Goal: Task Accomplishment & Management: Use online tool/utility

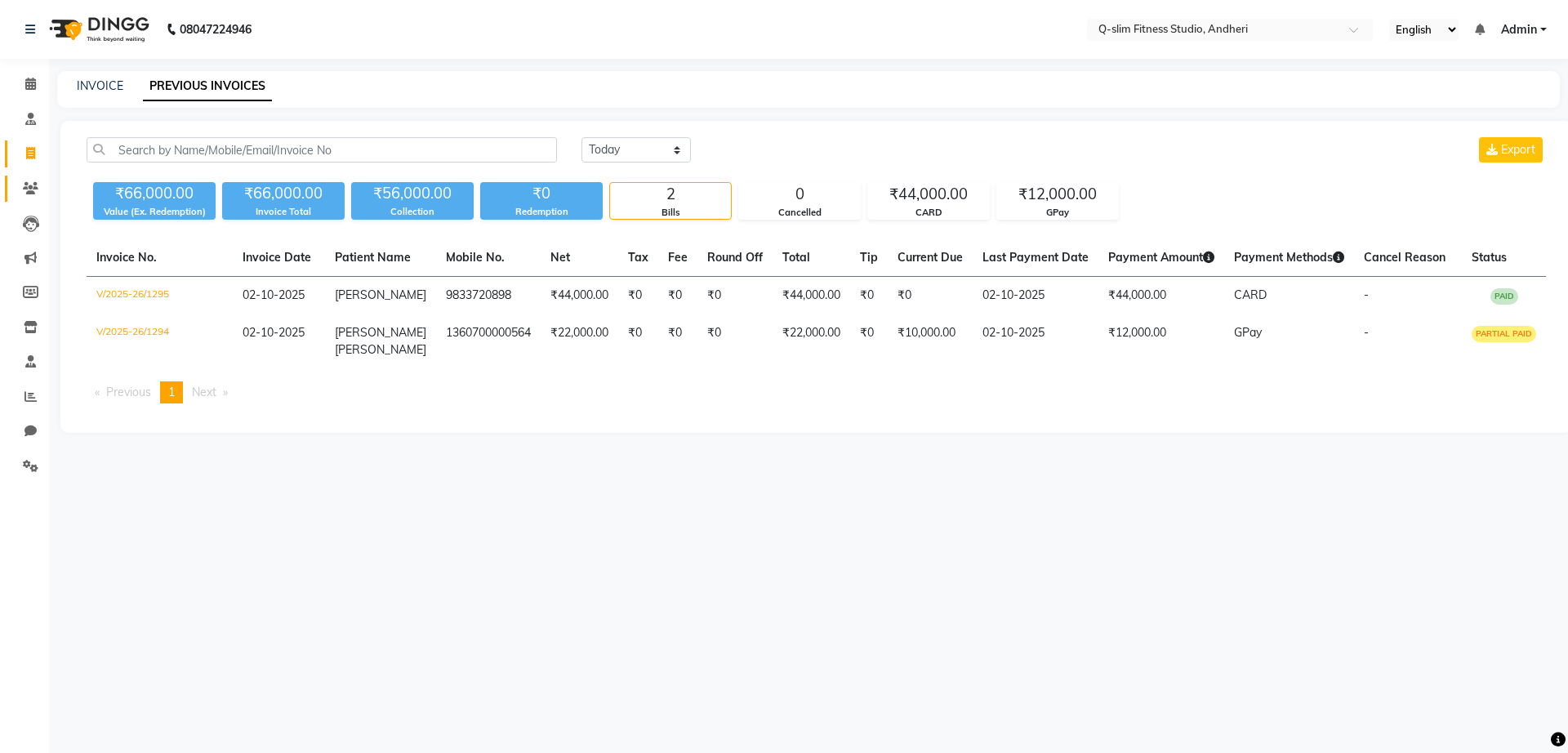
click at [37, 198] on link "Patients" at bounding box center [24, 189] width 39 height 27
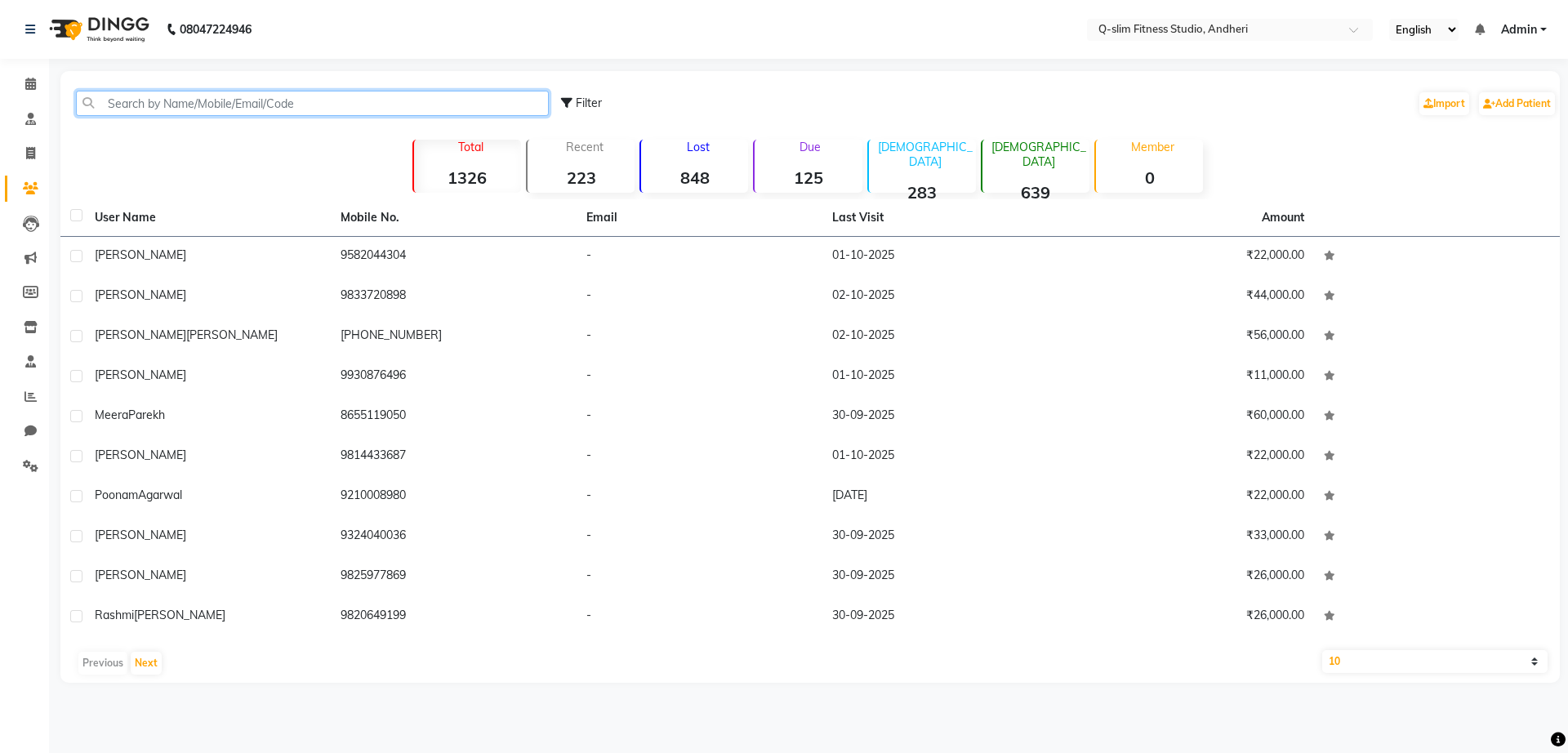
click at [395, 101] on input "text" at bounding box center [312, 103] width 473 height 25
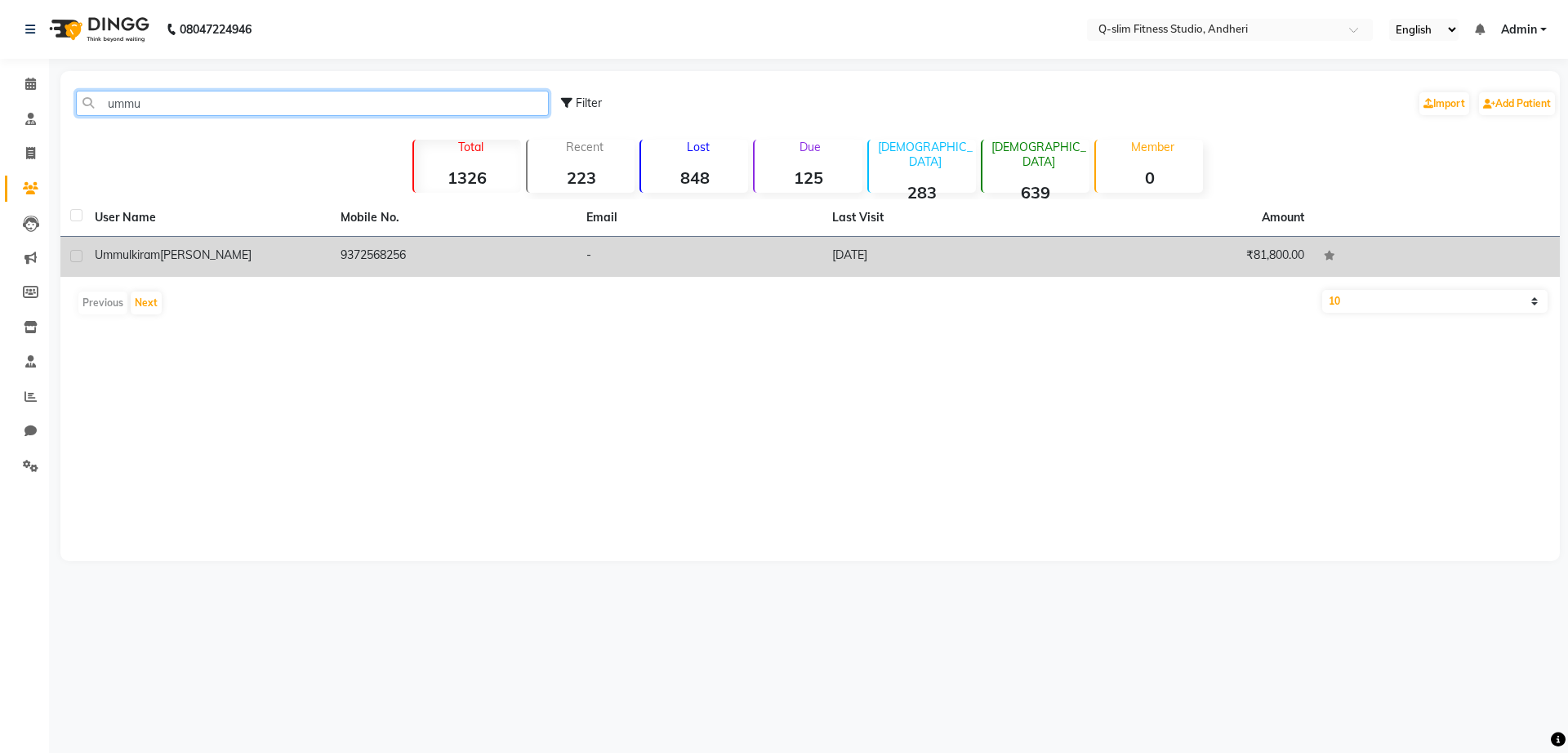
type input "ummu"
click at [223, 254] on span "[PERSON_NAME]" at bounding box center [206, 254] width 91 height 15
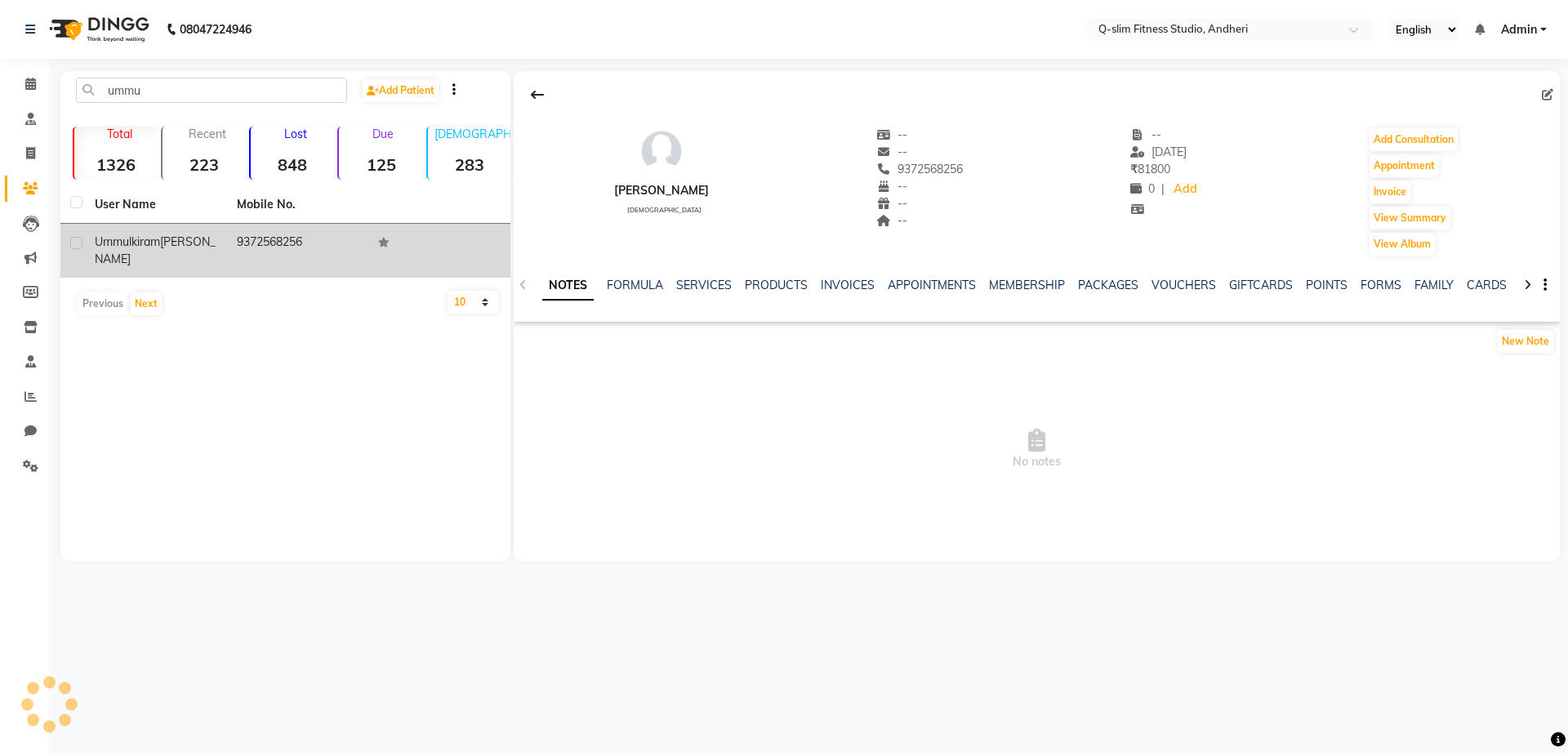
click at [223, 254] on td "[PERSON_NAME]" at bounding box center [155, 250] width 142 height 54
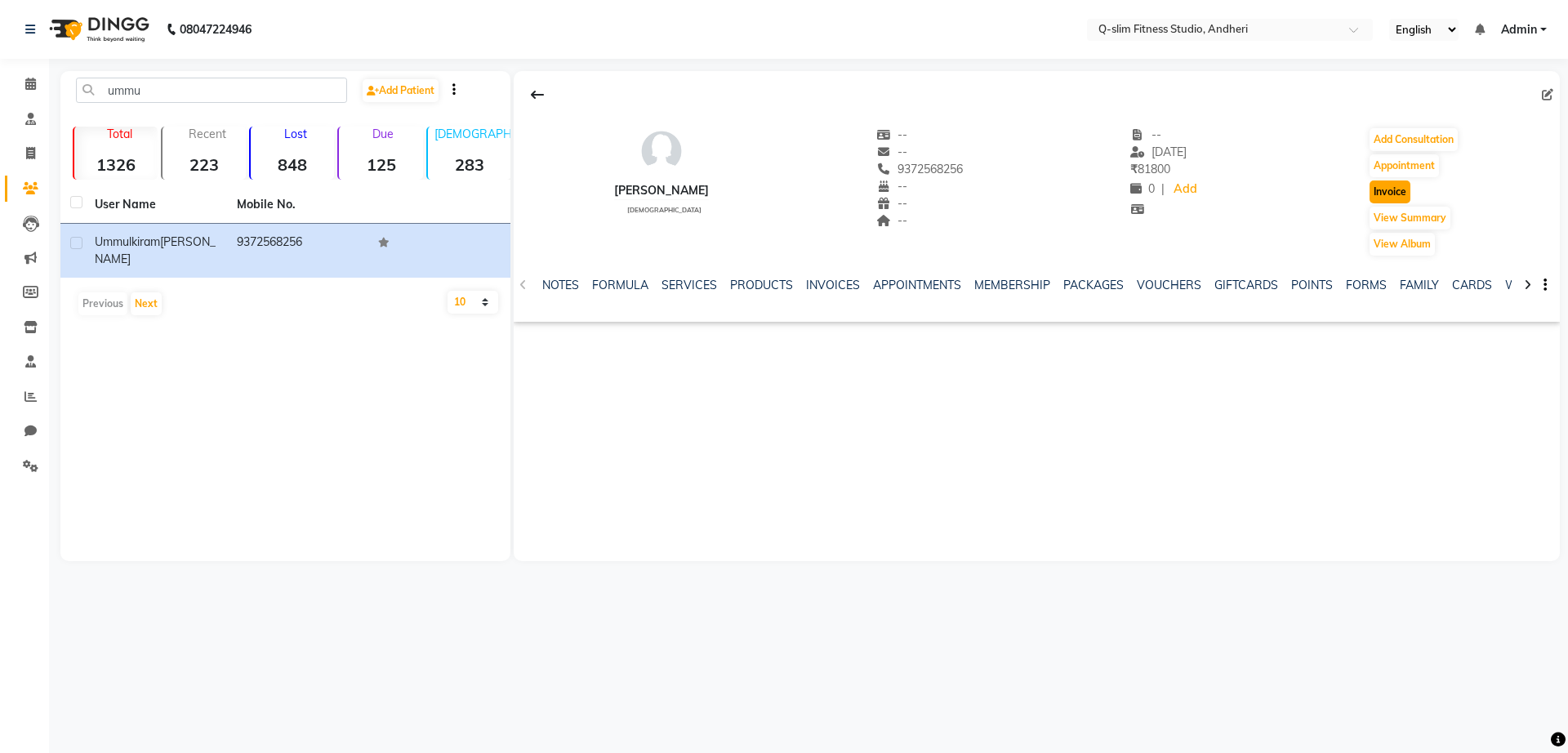
click at [1398, 191] on button "Invoice" at bounding box center [1390, 192] width 41 height 23
select select "8143"
select select "service"
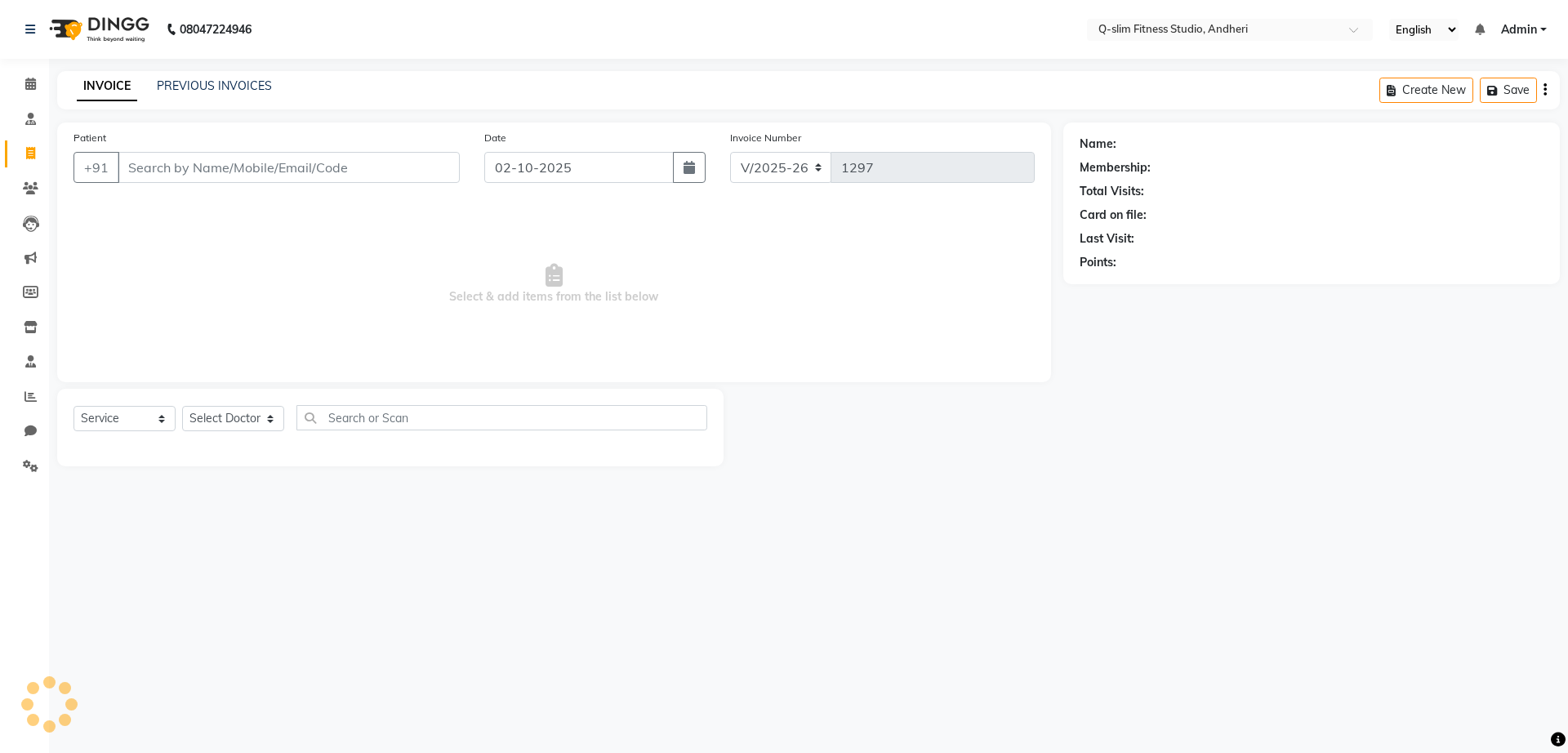
type input "9372568256"
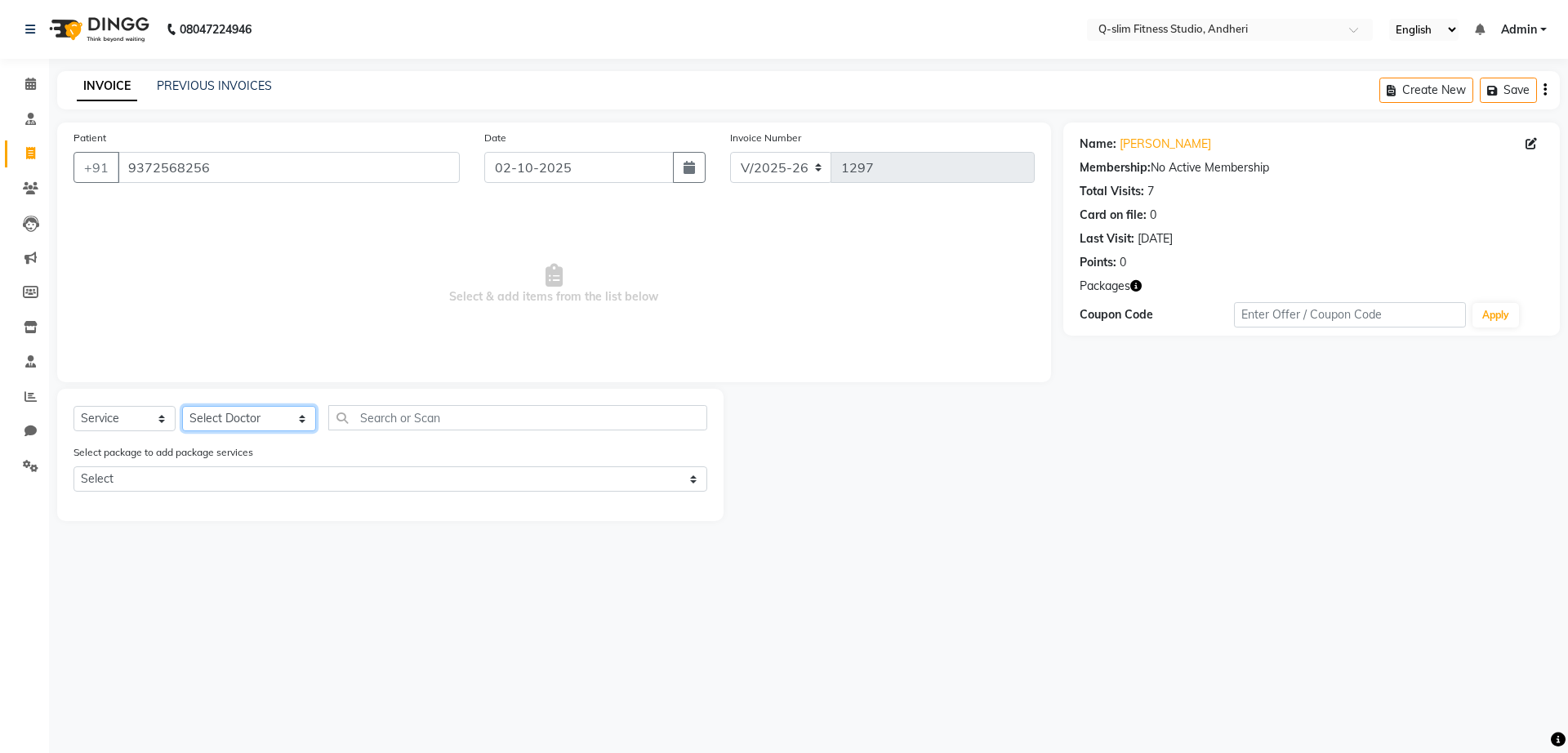
click at [219, 414] on select "Select Doctor Dr [PERSON_NAME] [PERSON_NAME] [PERSON_NAME] / [PERSON_NAME] Sess…" at bounding box center [250, 418] width 134 height 25
select select "76951"
click at [183, 406] on select "Select Doctor Dr [PERSON_NAME] [PERSON_NAME] [PERSON_NAME] / [PERSON_NAME] Sess…" at bounding box center [250, 418] width 134 height 25
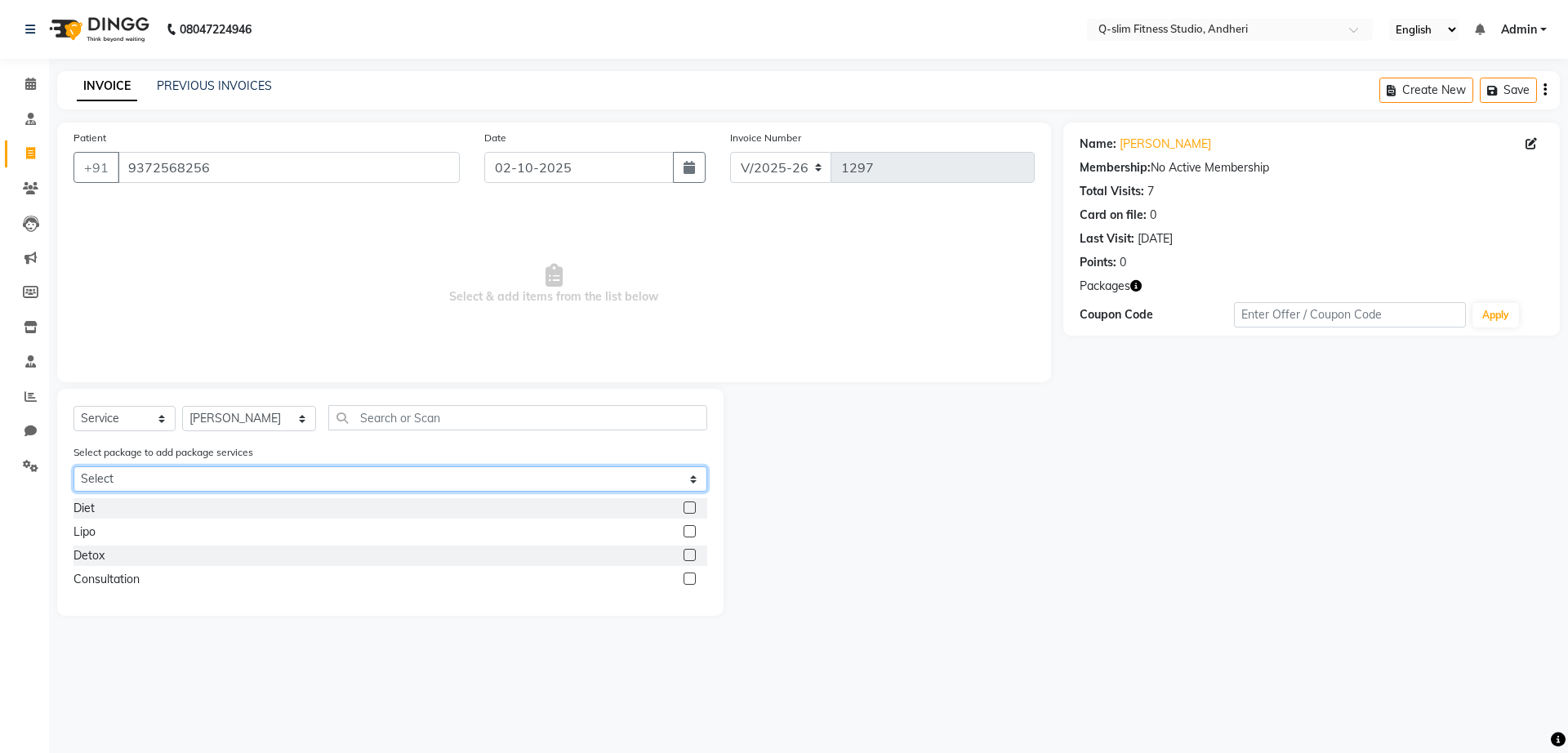
click at [176, 480] on select "Select 4 Months Diet Package ( 12 Diets + 2 Complementary = 14 Diets" at bounding box center [390, 478] width 634 height 25
select select "1: Object"
click at [74, 466] on select "Select 4 Months Diet Package ( 12 Diets + 2 Complementary = 14 Diets" at bounding box center [390, 478] width 634 height 25
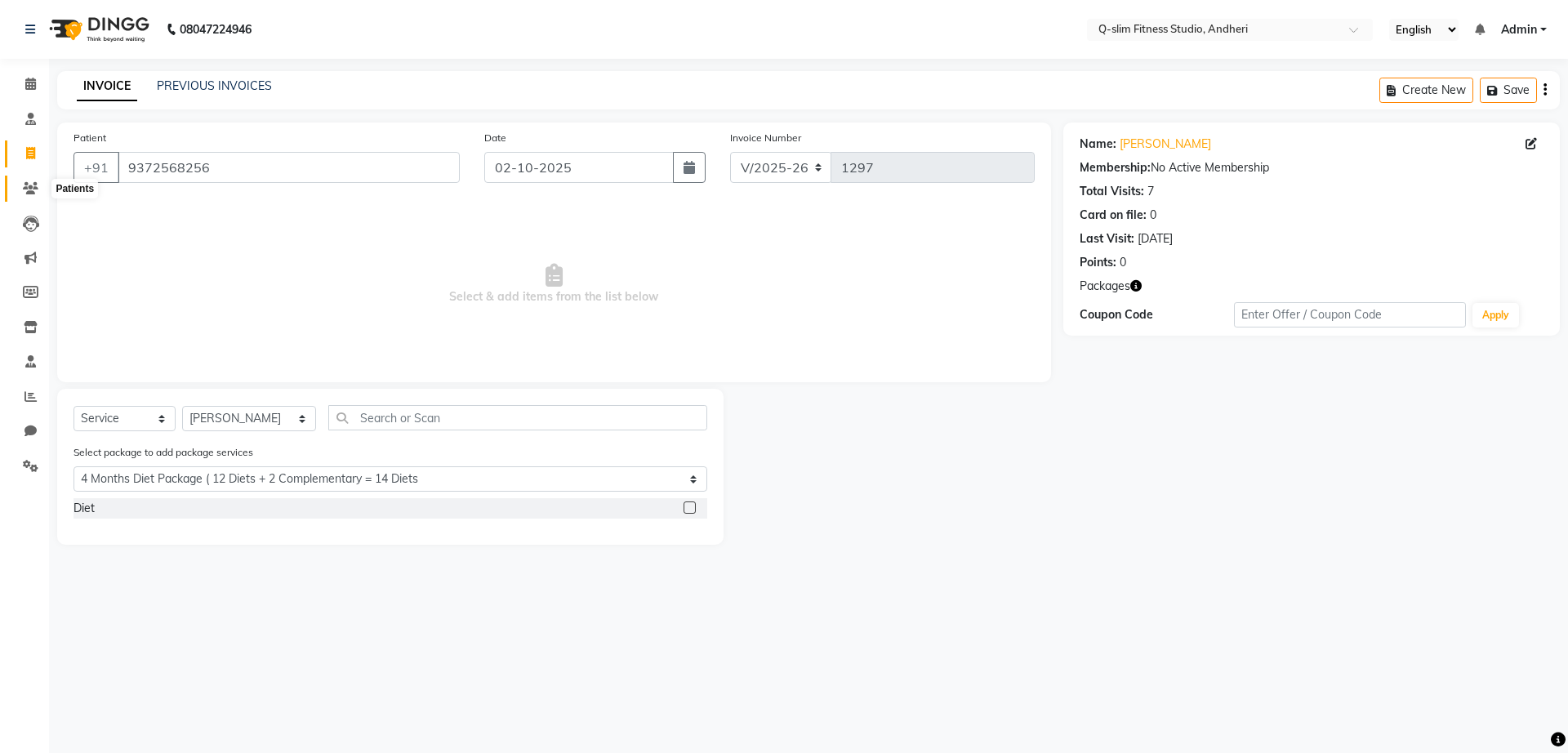
click at [23, 189] on icon at bounding box center [31, 188] width 16 height 13
click at [31, 187] on icon at bounding box center [31, 188] width 16 height 13
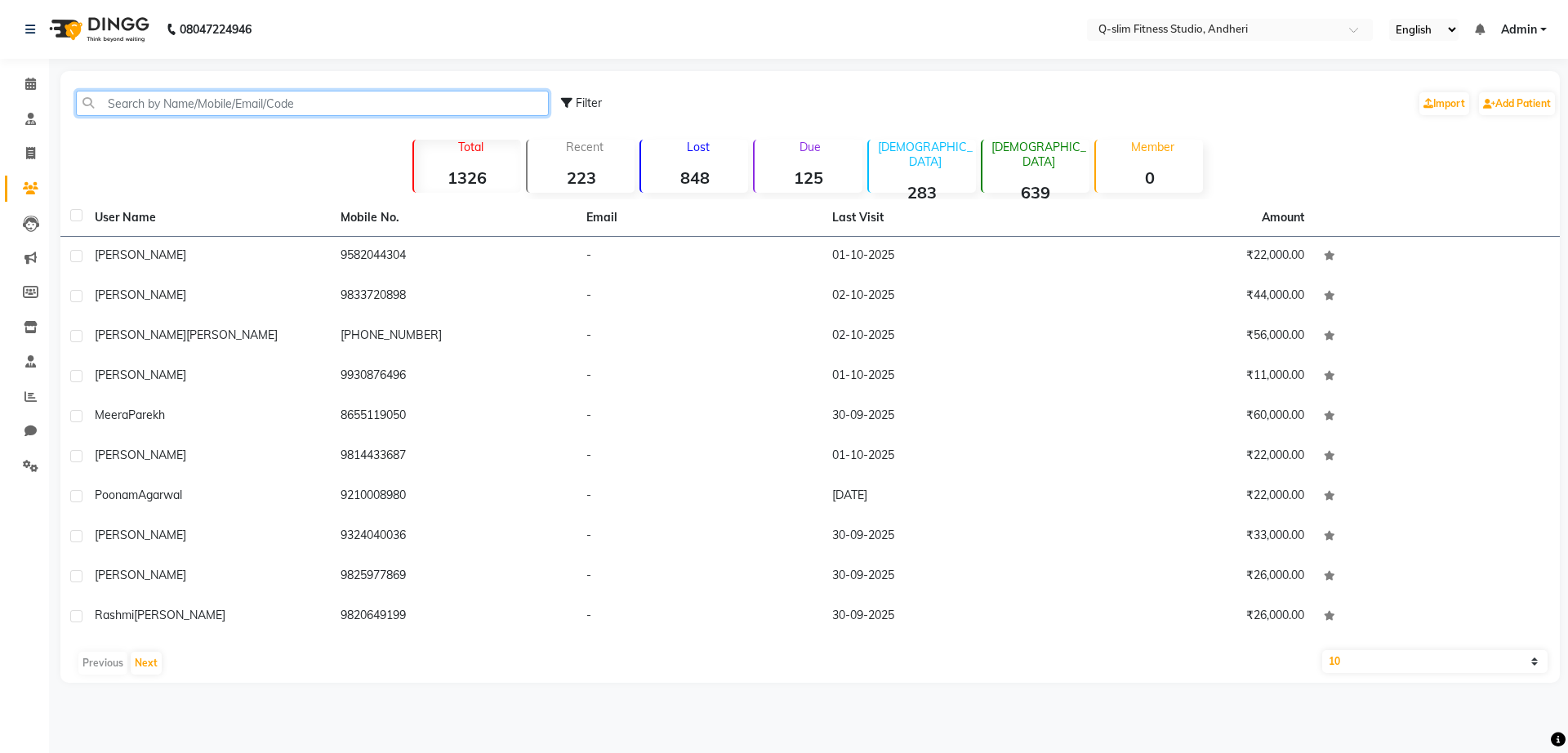
click at [284, 100] on input "text" at bounding box center [312, 103] width 473 height 25
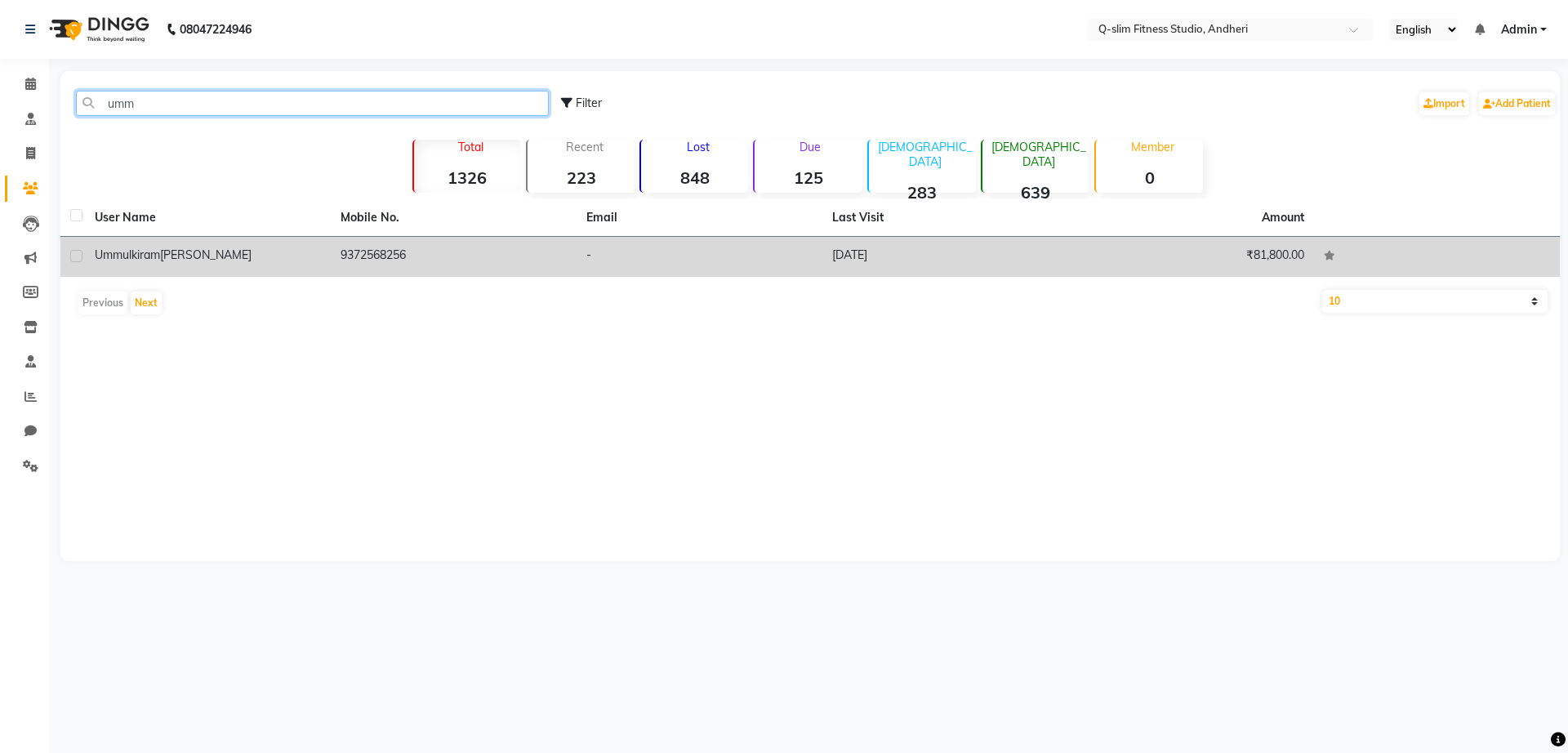
type input "umm"
click at [218, 264] on td "[PERSON_NAME]" at bounding box center [207, 256] width 246 height 40
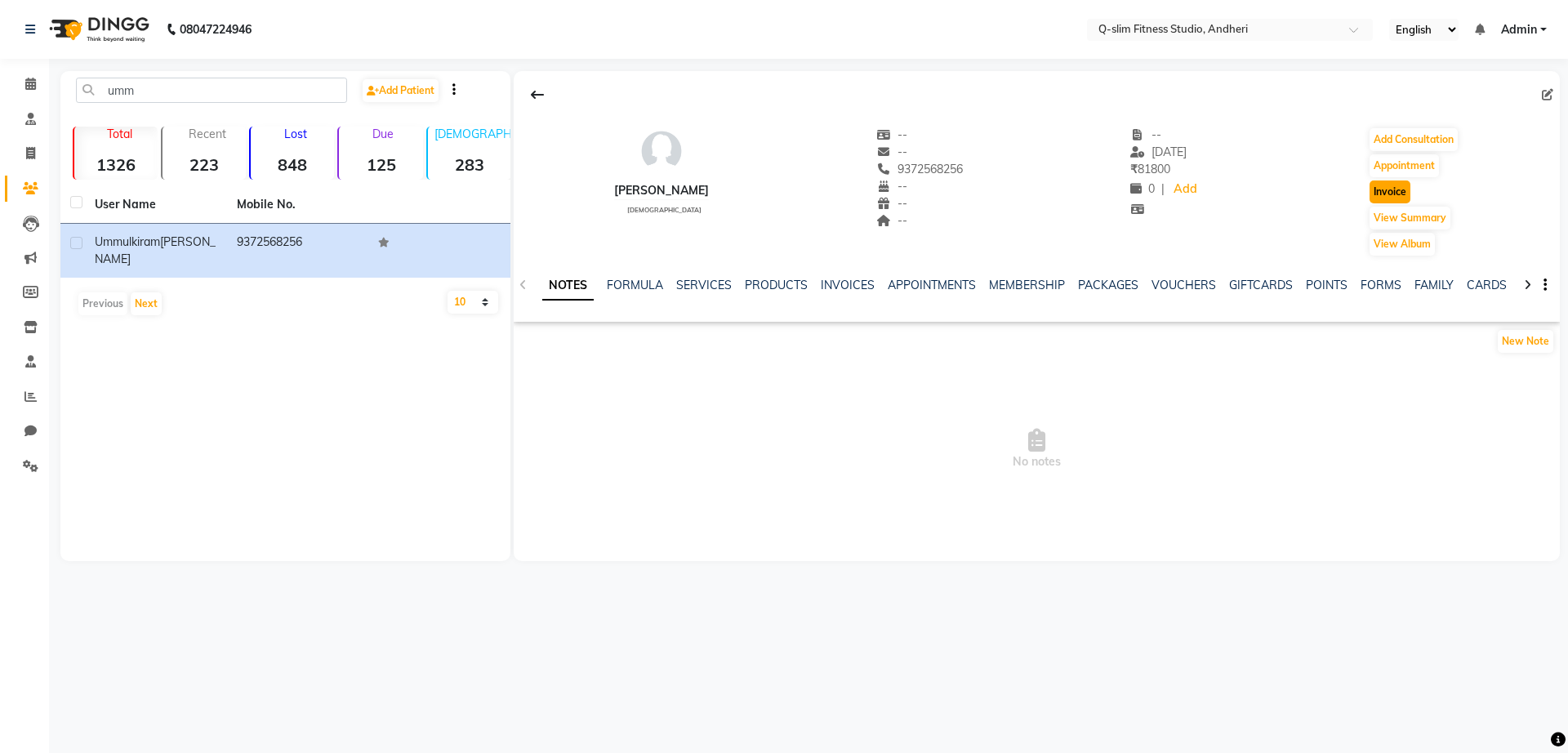
click at [1407, 190] on button "Invoice" at bounding box center [1390, 192] width 41 height 23
select select "service"
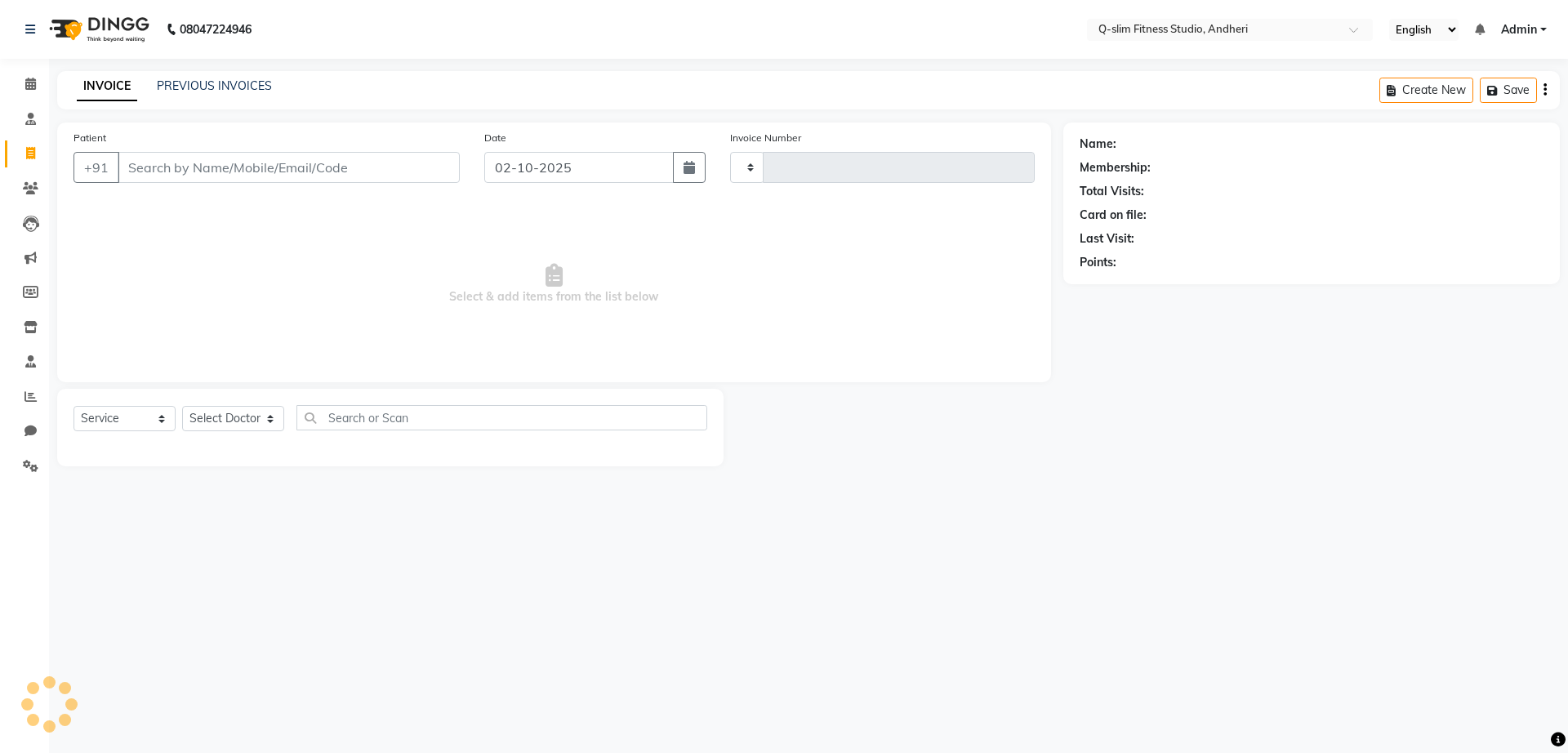
type input "1297"
type input "9372568256"
select select "8143"
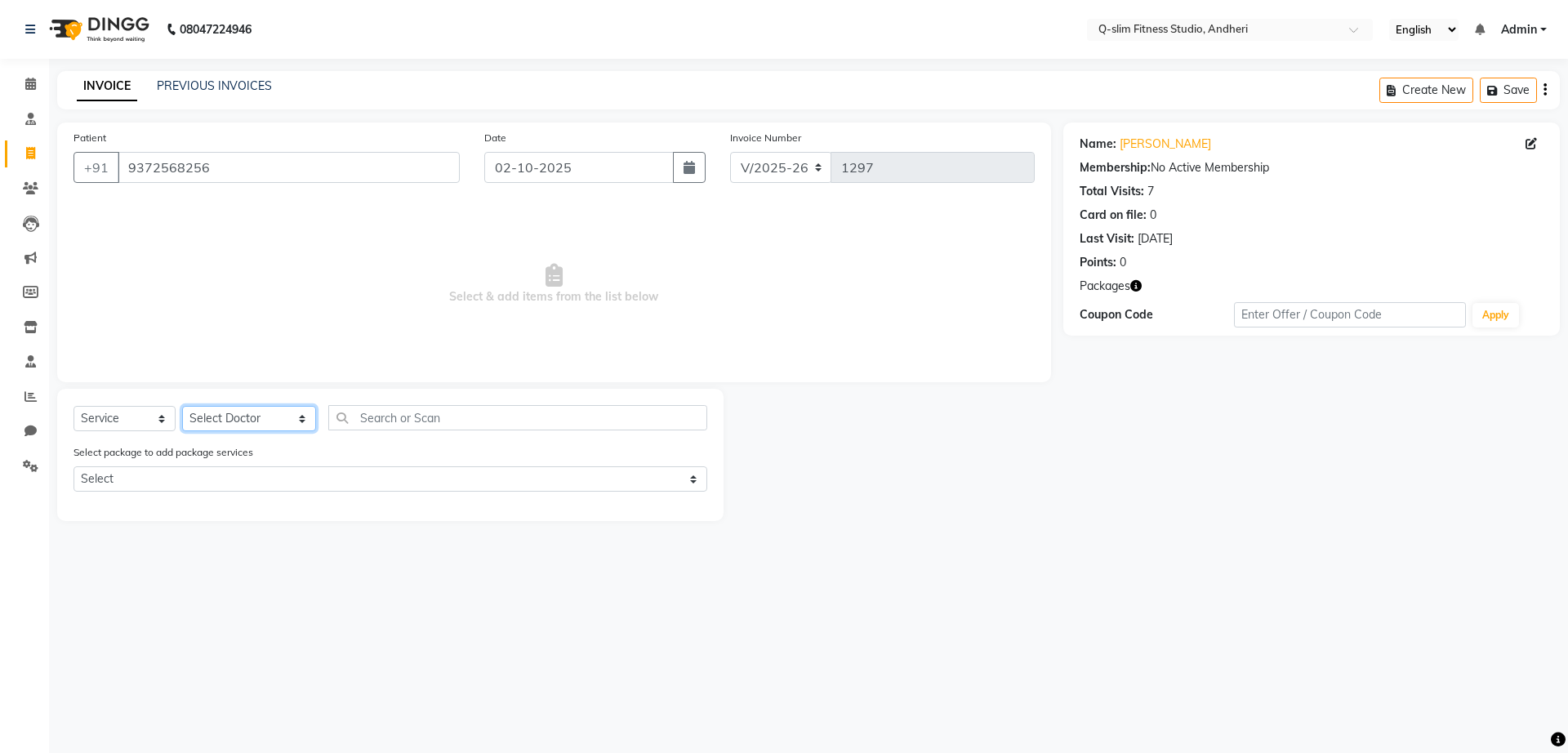
click at [219, 416] on select "Select Doctor Dr [PERSON_NAME] [PERSON_NAME] [PERSON_NAME] / [PERSON_NAME] Sess…" at bounding box center [250, 418] width 134 height 25
select select "76951"
click at [183, 406] on select "Select Doctor Dr [PERSON_NAME] [PERSON_NAME] [PERSON_NAME] / [PERSON_NAME] Sess…" at bounding box center [250, 418] width 134 height 25
click at [150, 426] on select "Select Service Product Membership Package Voucher Prepaid Gift Card" at bounding box center [124, 418] width 102 height 25
select select "package"
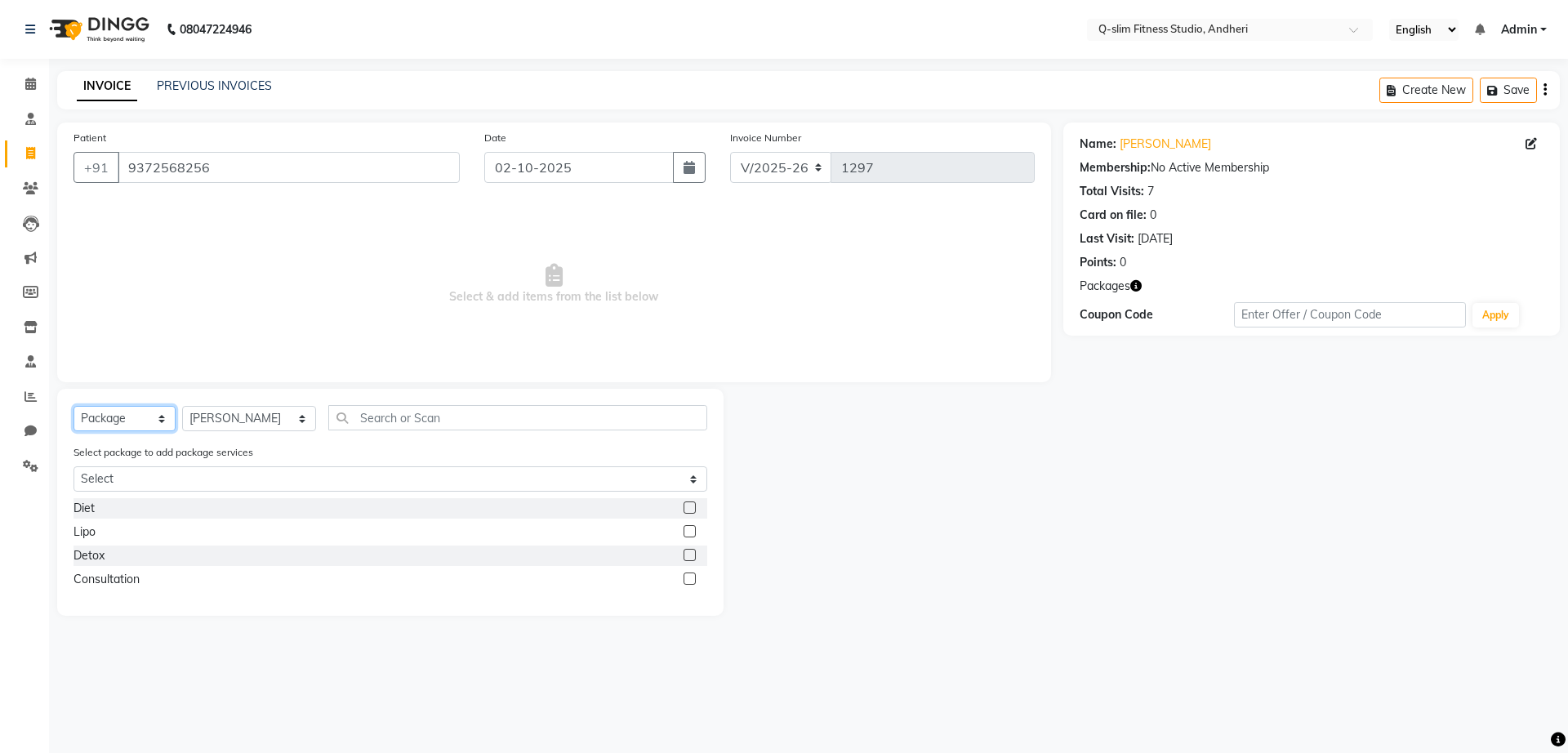
click at [74, 406] on select "Select Service Product Membership Package Voucher Prepaid Gift Card" at bounding box center [124, 418] width 102 height 25
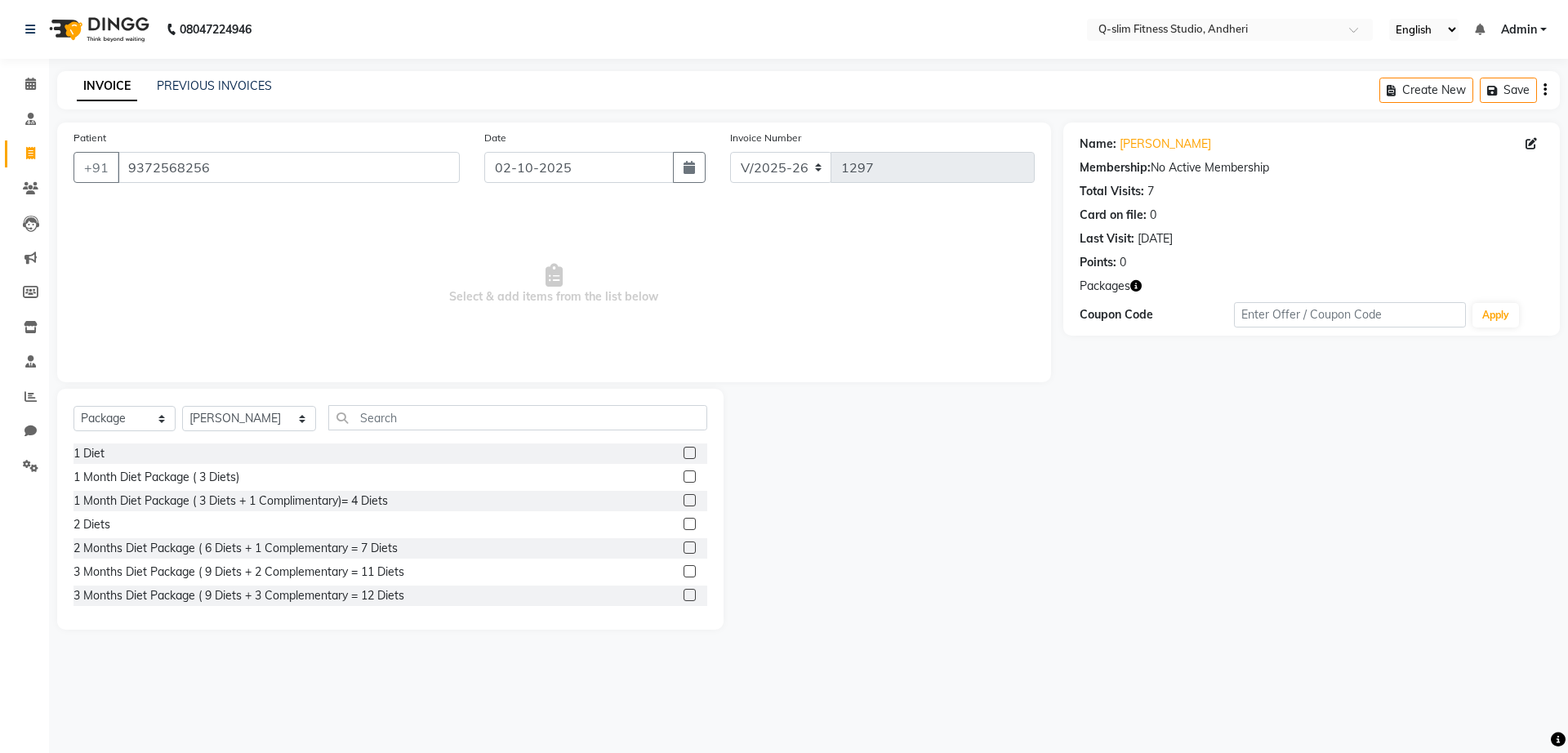
click at [684, 593] on label at bounding box center [689, 594] width 13 height 13
click at [684, 593] on input "checkbox" at bounding box center [688, 595] width 11 height 11
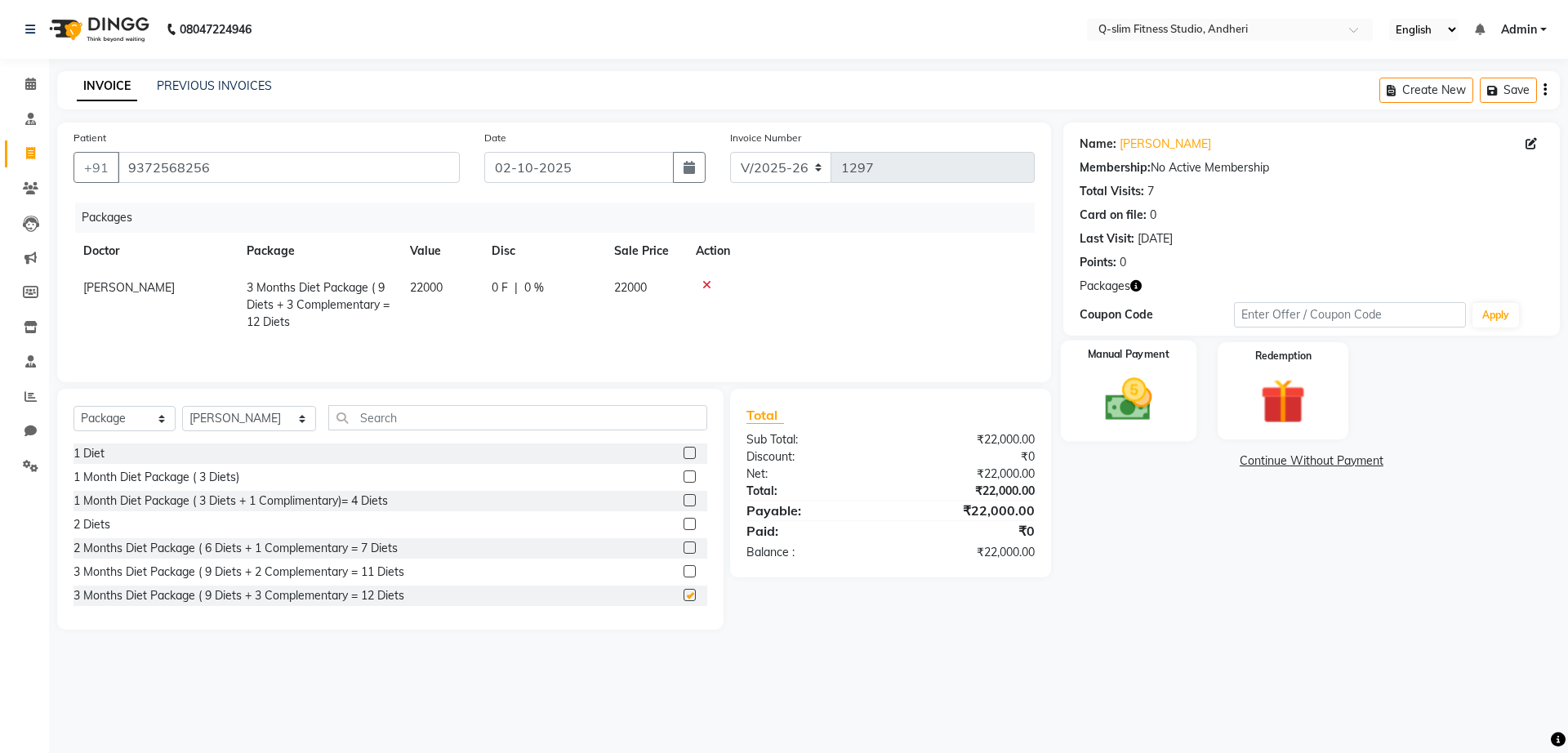
checkbox input "false"
click at [1151, 413] on img at bounding box center [1128, 400] width 76 height 54
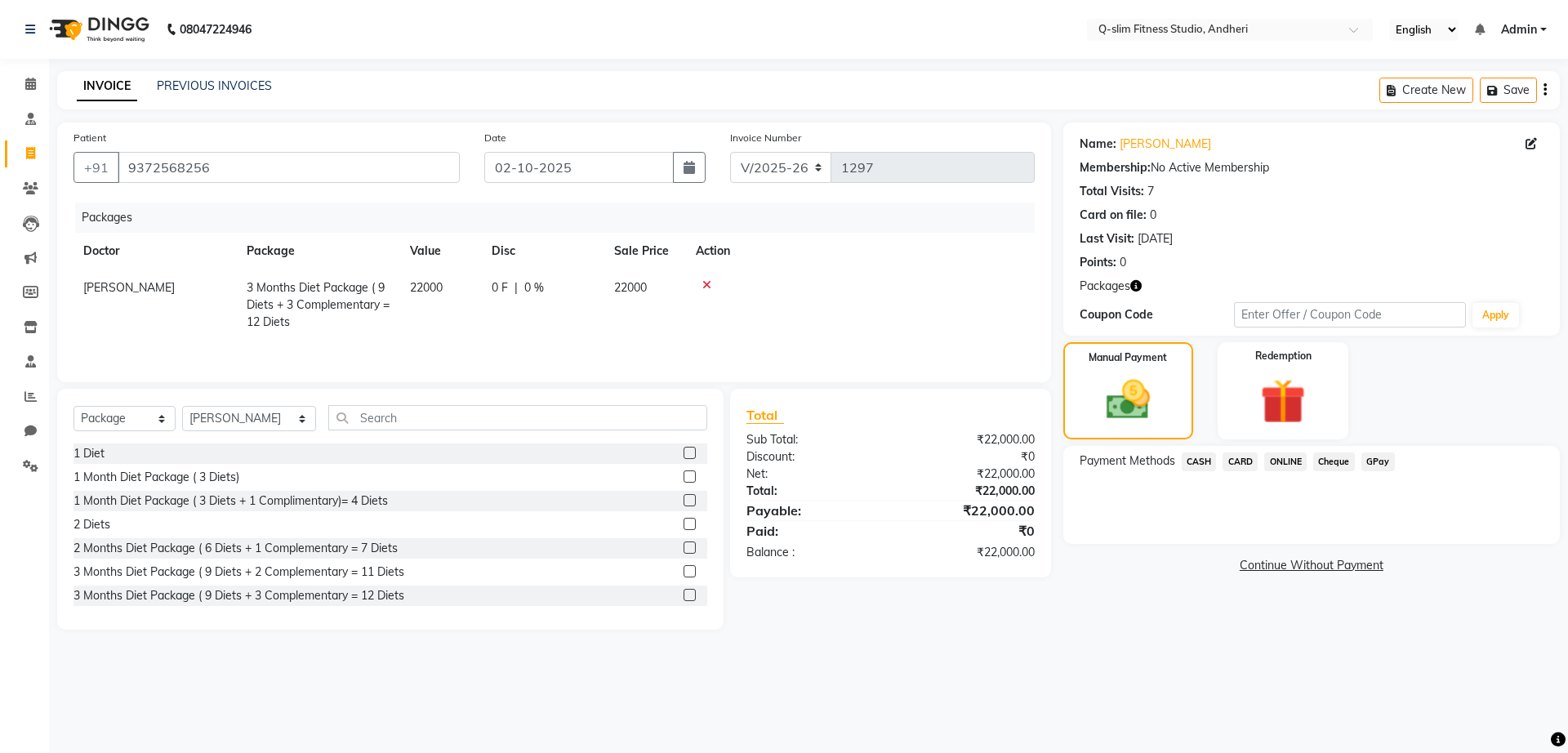
click at [1292, 456] on span "ONLINE" at bounding box center [1285, 461] width 43 height 18
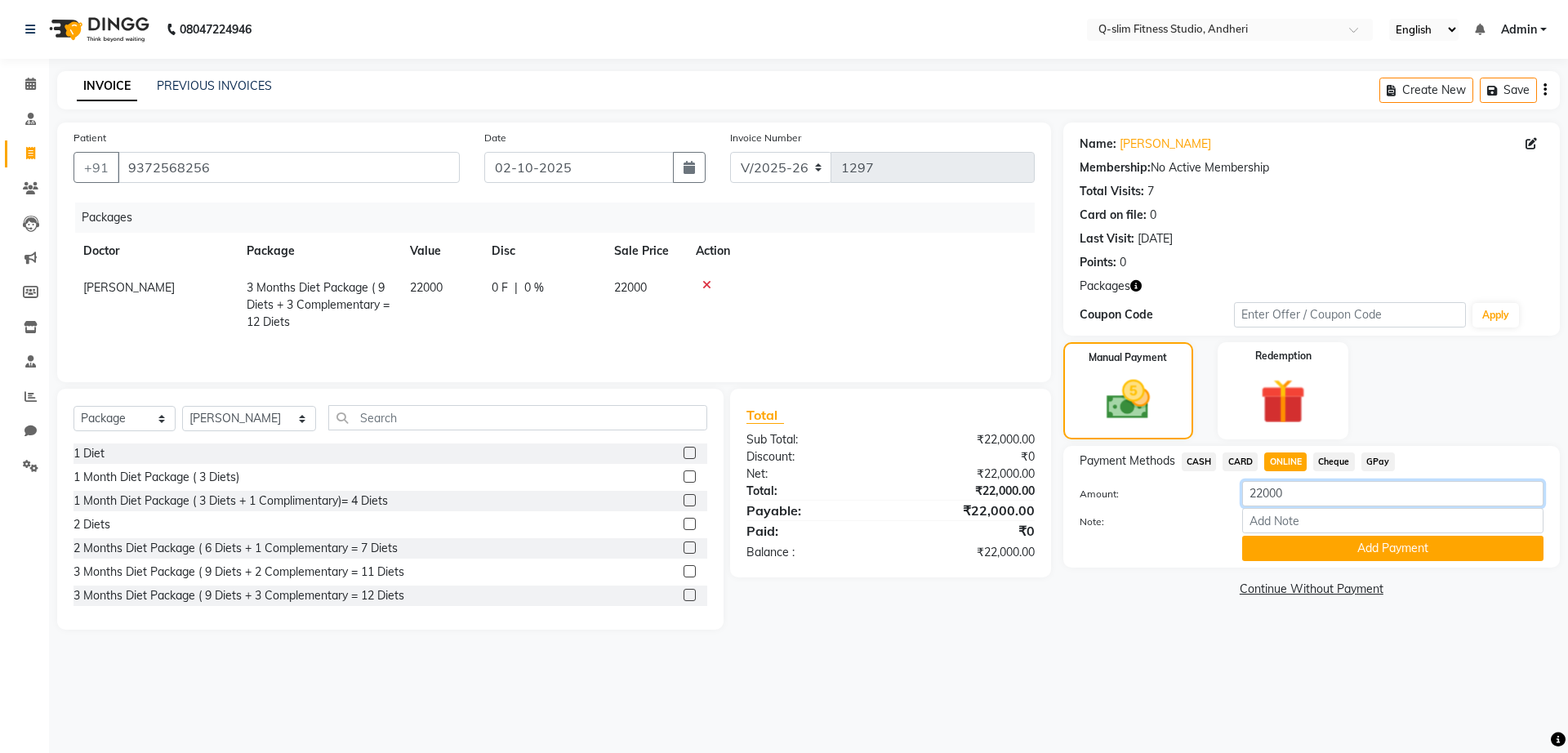
click at [1290, 491] on input "22000" at bounding box center [1392, 493] width 301 height 25
type input "2"
type input "6500"
click at [1327, 542] on button "Add Payment" at bounding box center [1392, 548] width 301 height 25
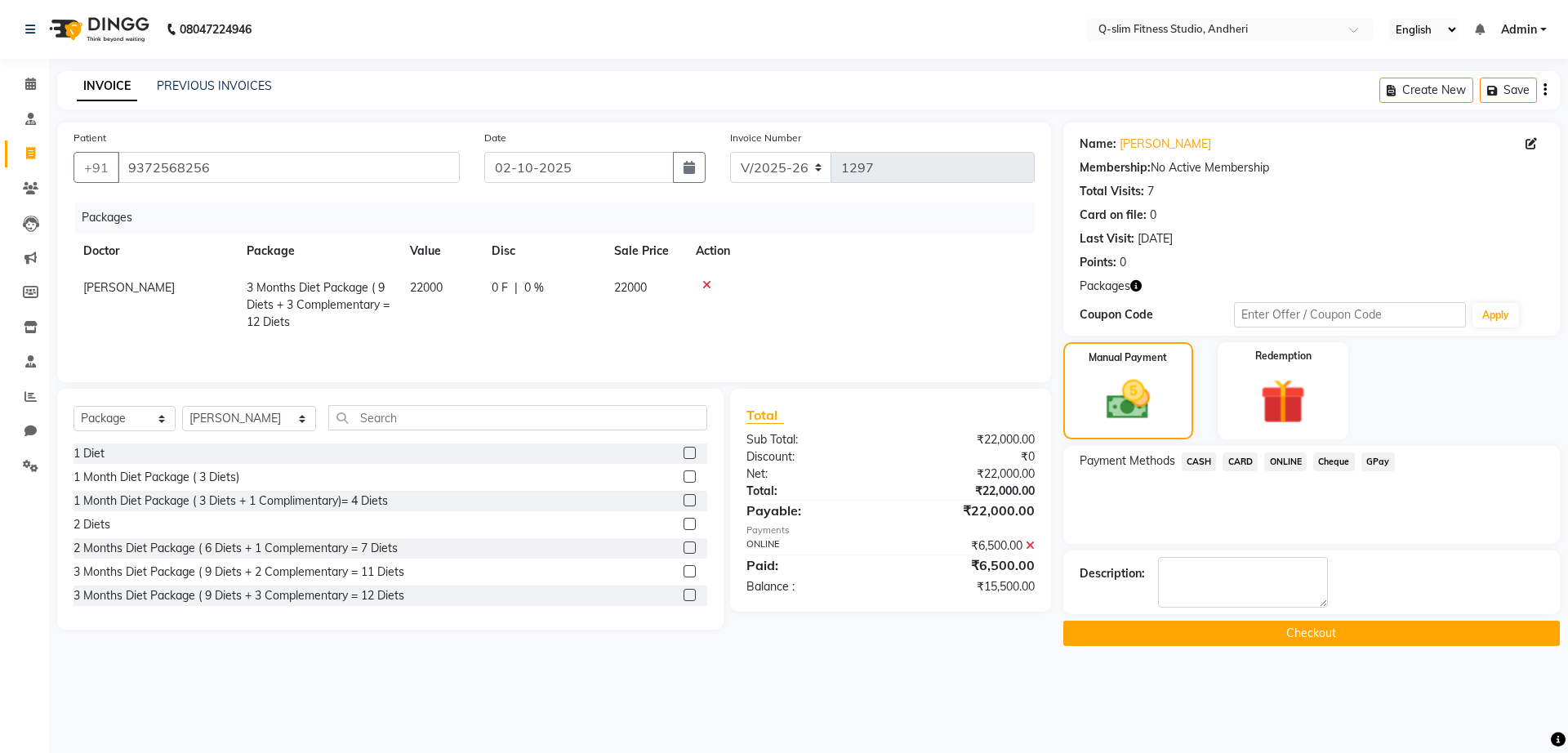
click at [1220, 625] on button "Checkout" at bounding box center [1311, 633] width 496 height 25
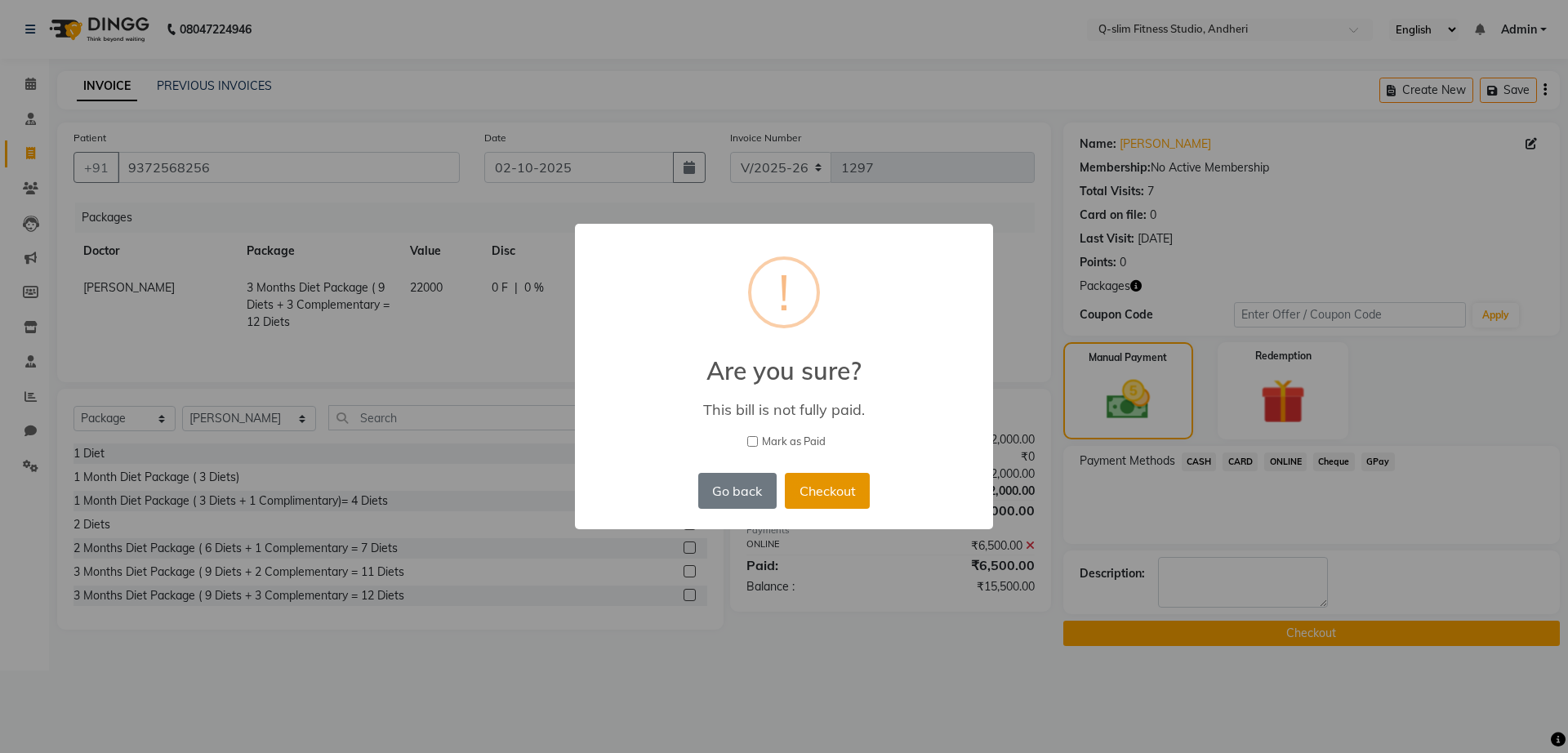
click at [830, 478] on button "Checkout" at bounding box center [826, 490] width 84 height 36
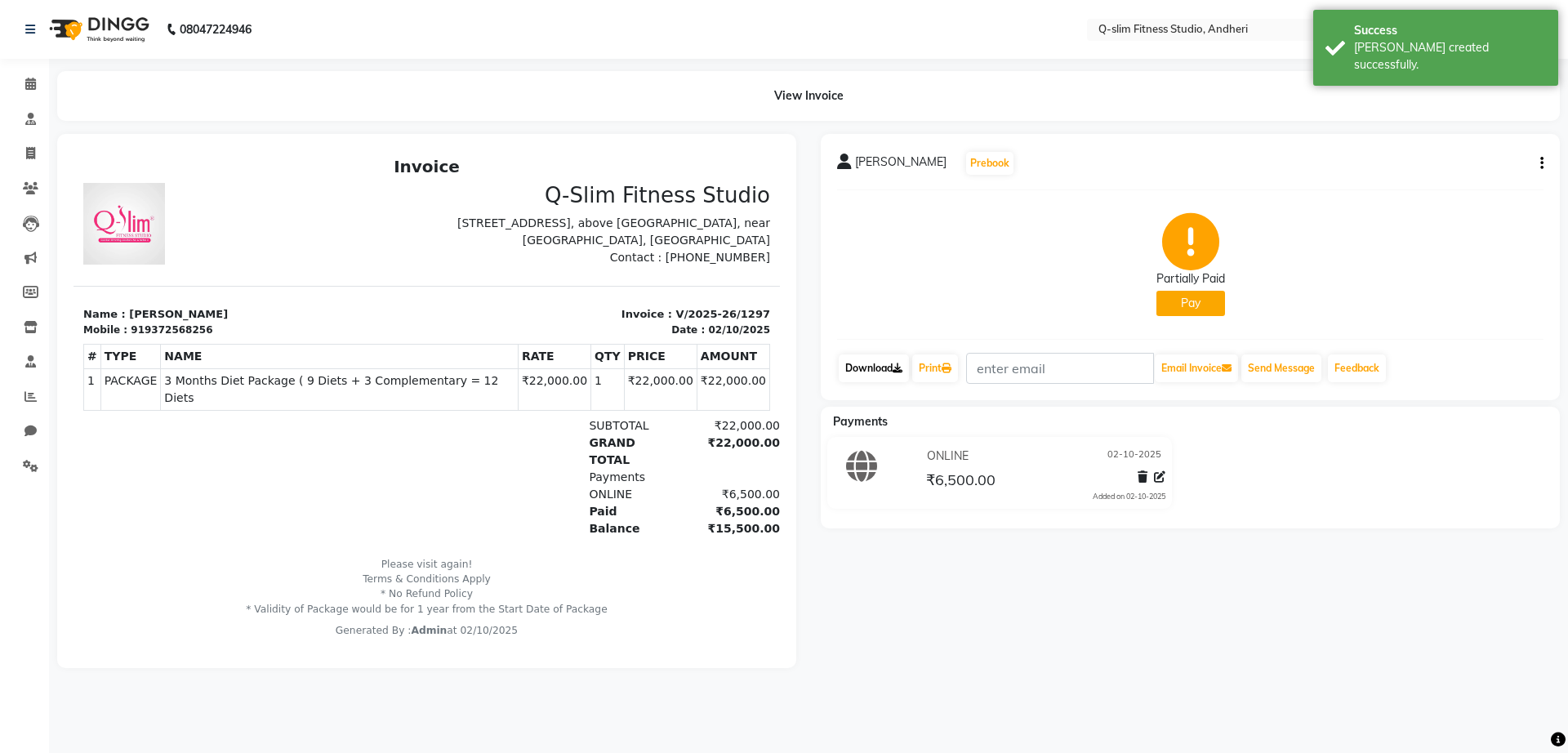
click at [873, 369] on link "Download" at bounding box center [874, 368] width 70 height 28
